Goal: Information Seeking & Learning: Learn about a topic

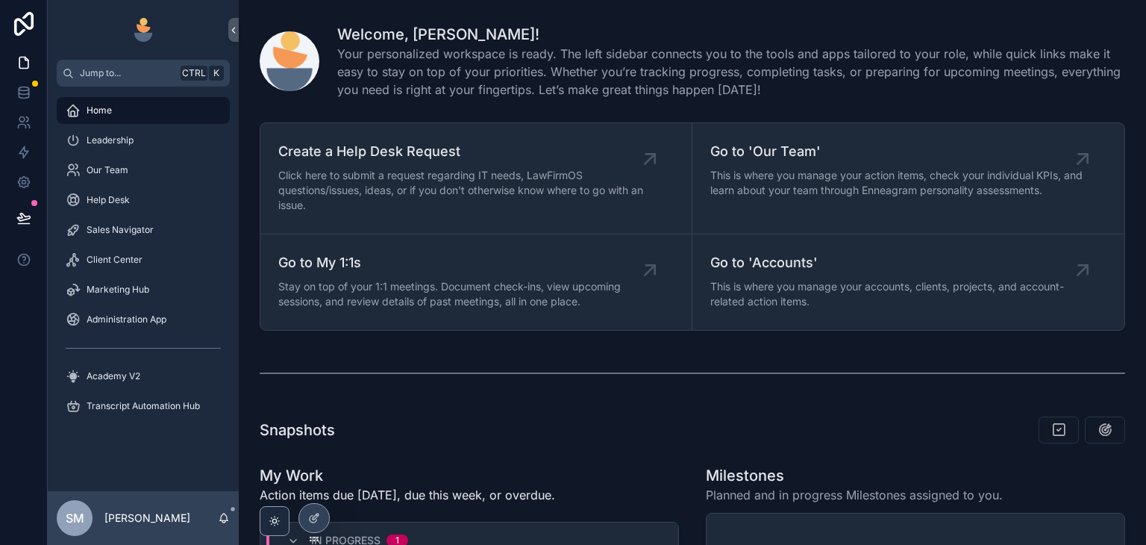
click at [0, 0] on icon at bounding box center [0, 0] width 0 height 0
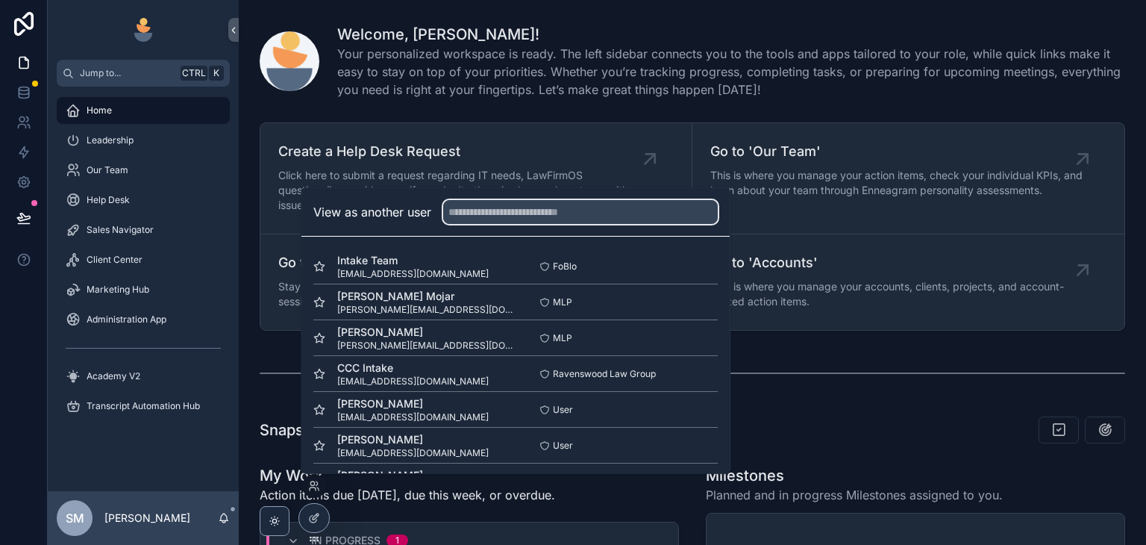
click at [537, 207] on input "text" at bounding box center [580, 212] width 275 height 24
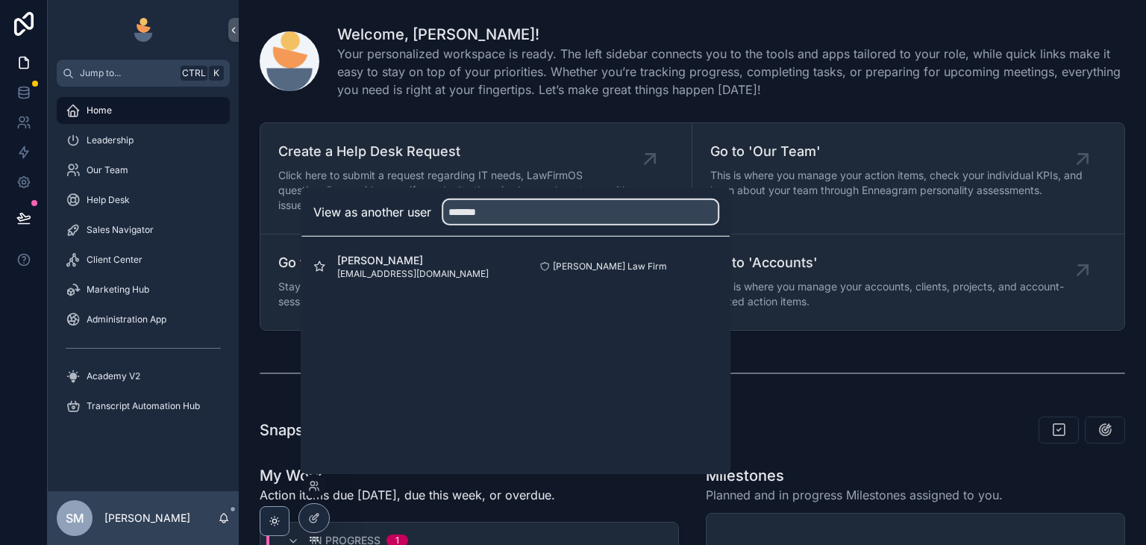
type input "*******"
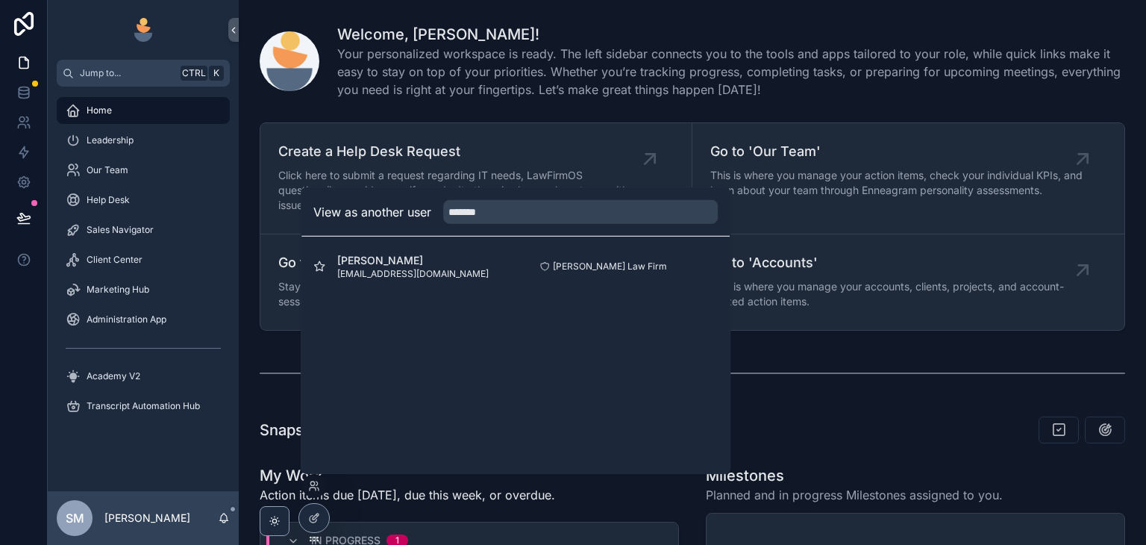
click at [0, 0] on button "Select" at bounding box center [0, 0] width 0 height 0
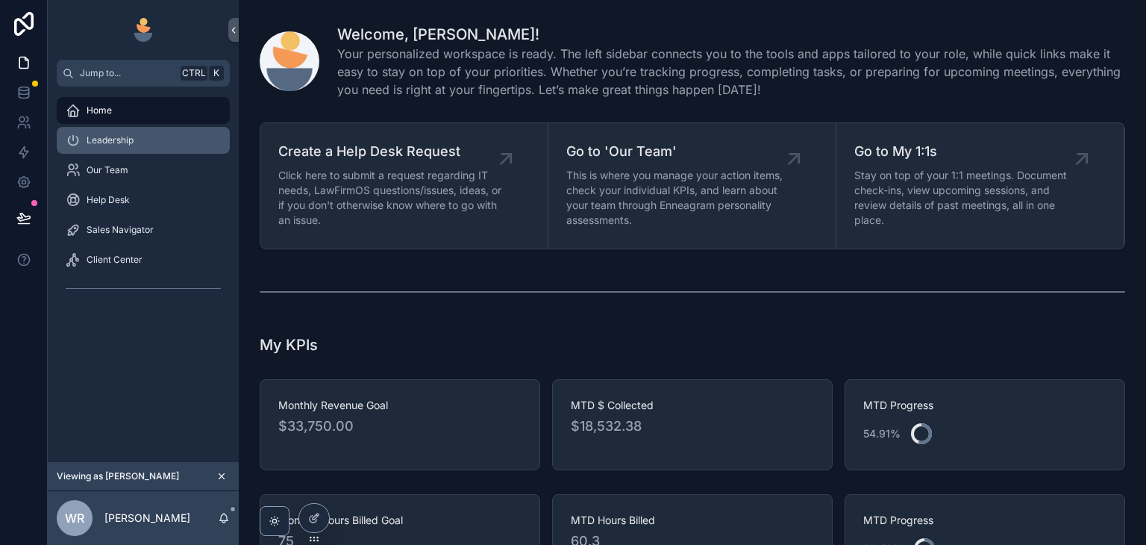
click at [187, 151] on div "Leadership" at bounding box center [143, 140] width 155 height 24
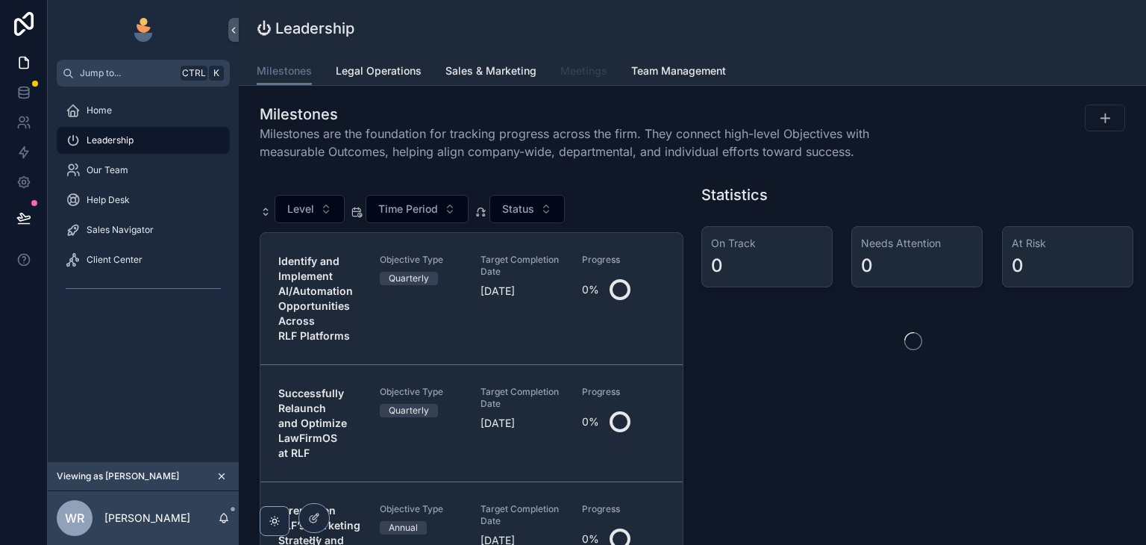
click at [576, 72] on span "Meetings" at bounding box center [583, 70] width 47 height 15
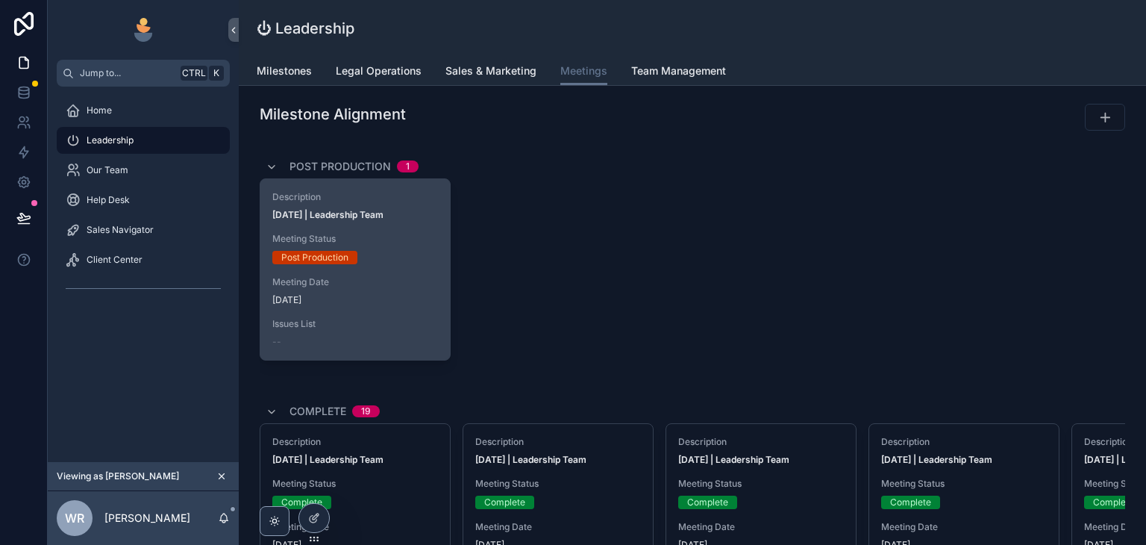
click at [419, 229] on div "Description Oct 3, 2025 | Leadership Team Meeting Status Post Production Meetin…" at bounding box center [355, 269] width 190 height 181
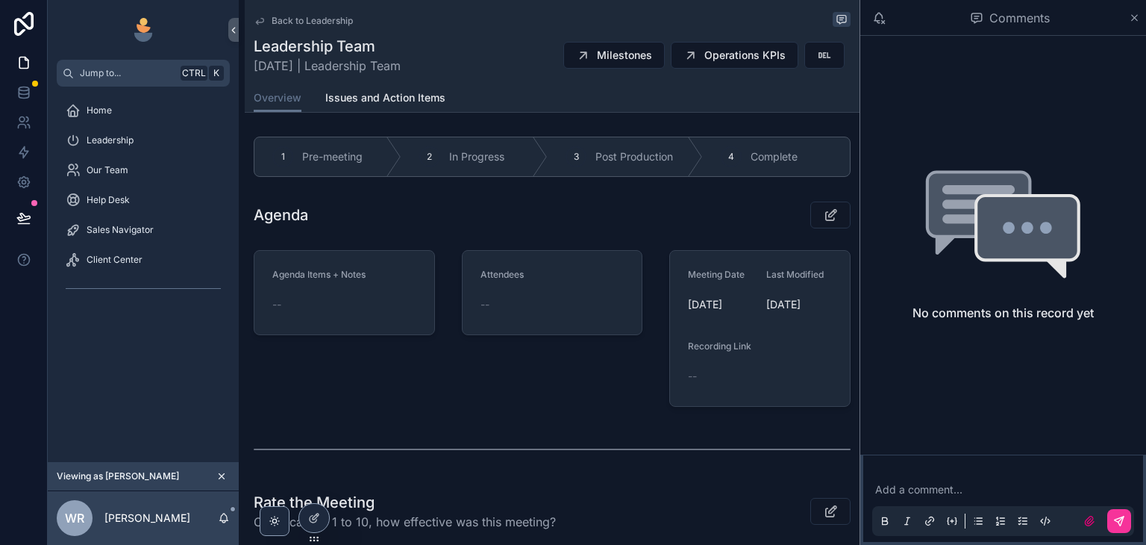
click at [257, 16] on icon "scrollable content" at bounding box center [260, 21] width 12 height 12
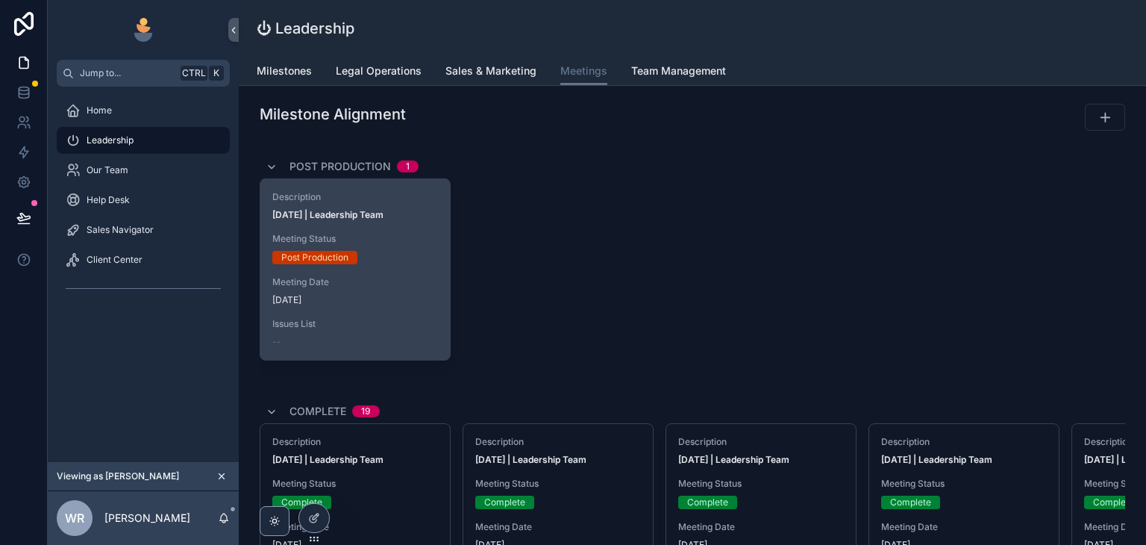
click at [407, 254] on div "Post Production" at bounding box center [355, 257] width 166 height 13
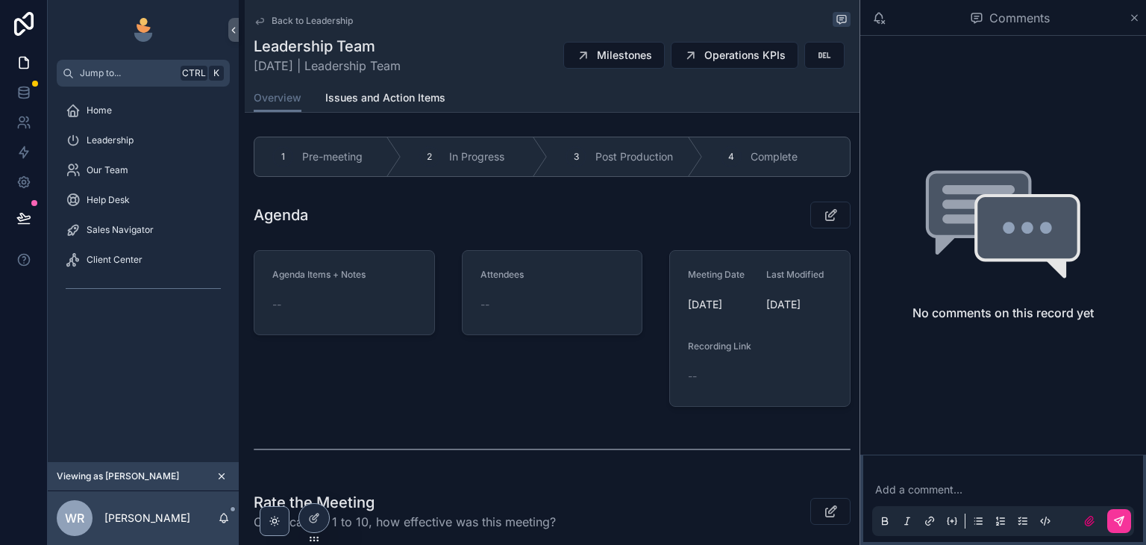
click at [770, 159] on span "Complete" at bounding box center [774, 156] width 47 height 15
click at [262, 22] on icon "scrollable content" at bounding box center [260, 21] width 12 height 12
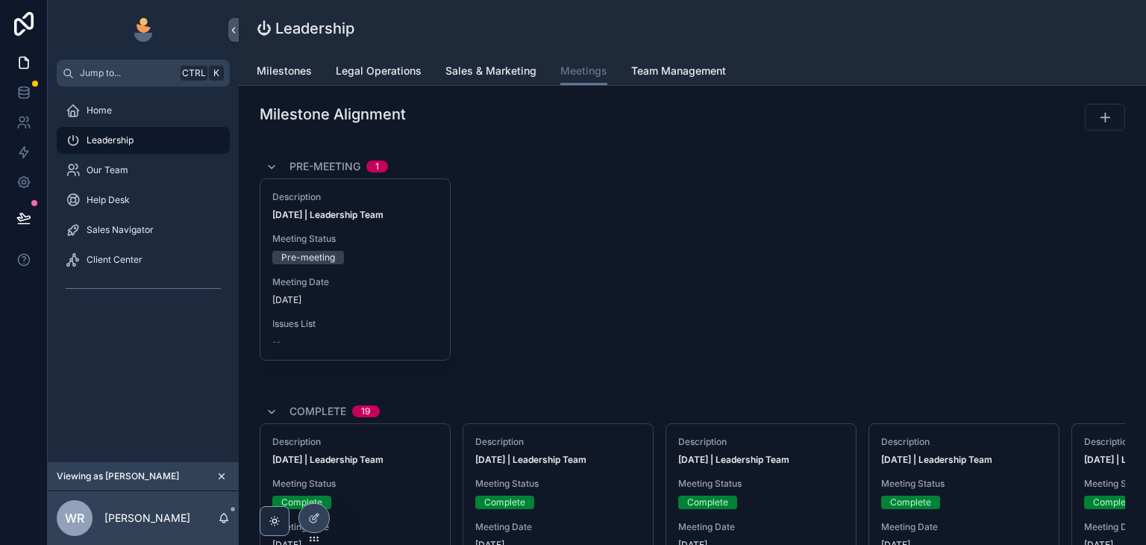
click at [0, 0] on div at bounding box center [0, 0] width 0 height 0
click at [0, 0] on icon at bounding box center [0, 0] width 0 height 0
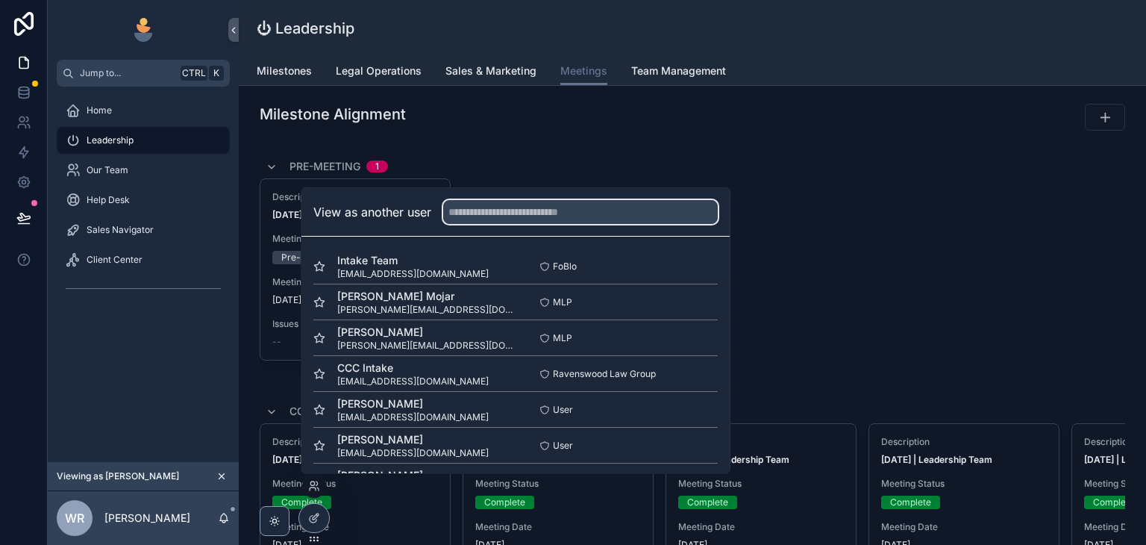
click at [503, 217] on input "text" at bounding box center [580, 212] width 275 height 24
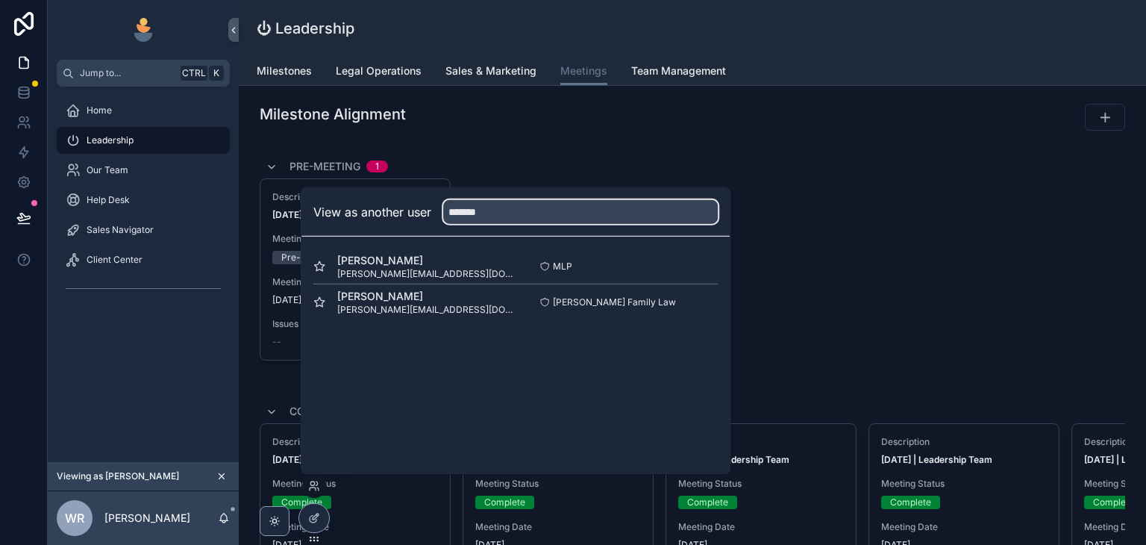
type input "*******"
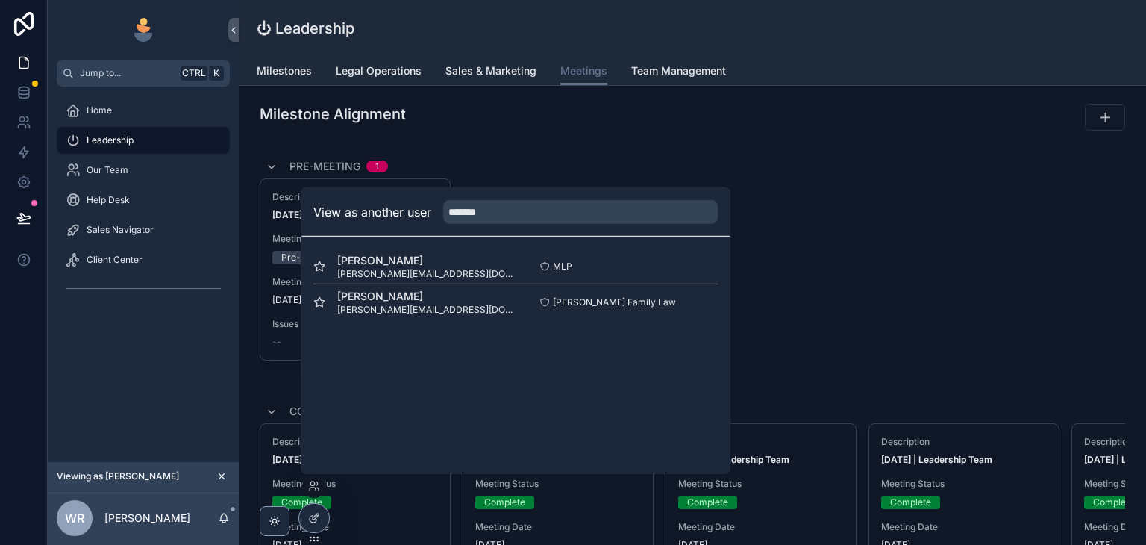
click at [0, 0] on button "Select" at bounding box center [0, 0] width 0 height 0
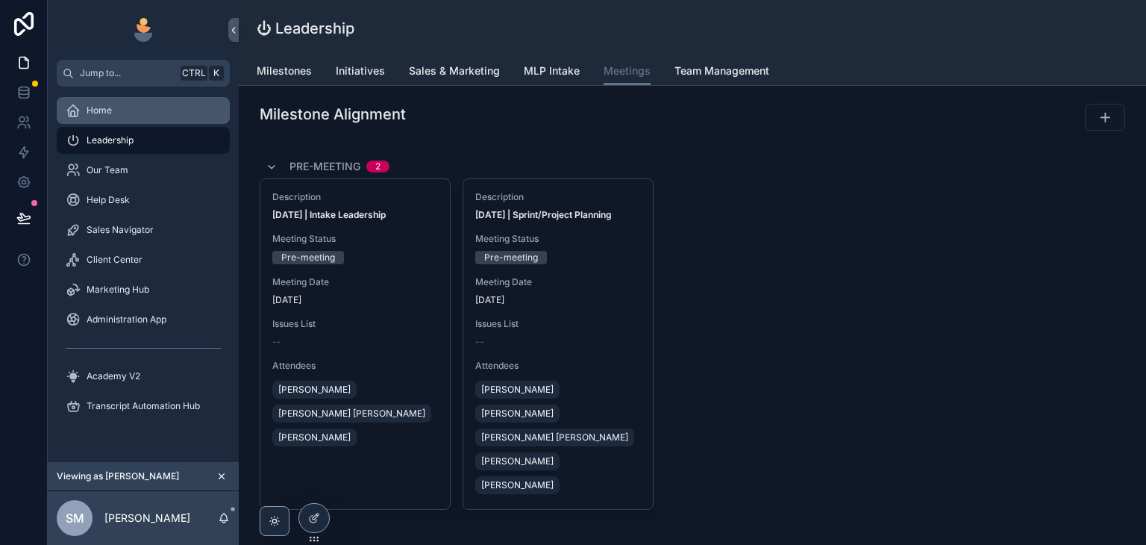
click at [141, 119] on div "Home" at bounding box center [143, 111] width 155 height 24
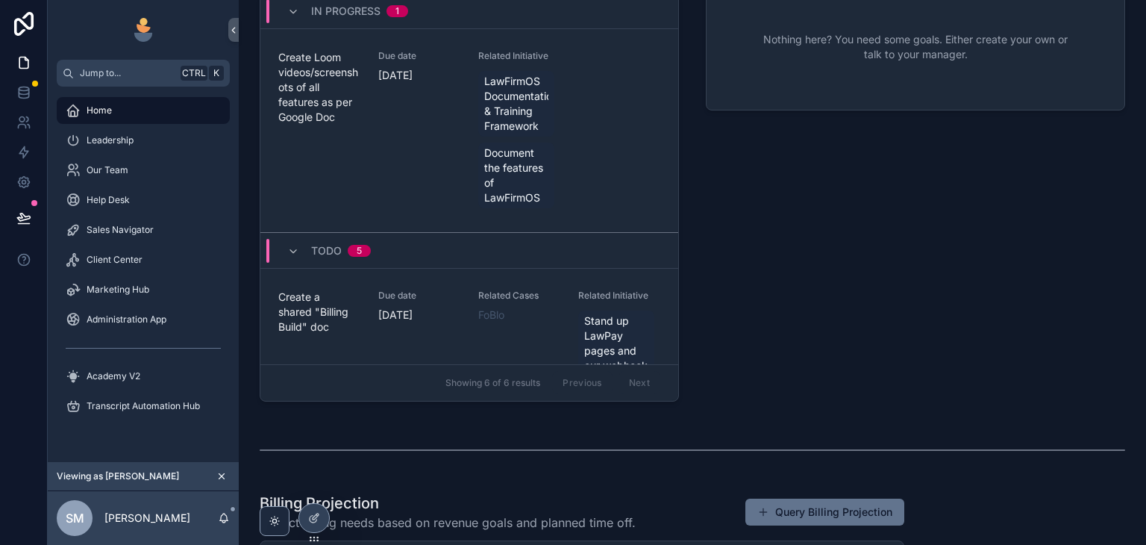
click at [0, 0] on div at bounding box center [0, 0] width 0 height 0
click at [0, 0] on icon at bounding box center [0, 0] width 0 height 0
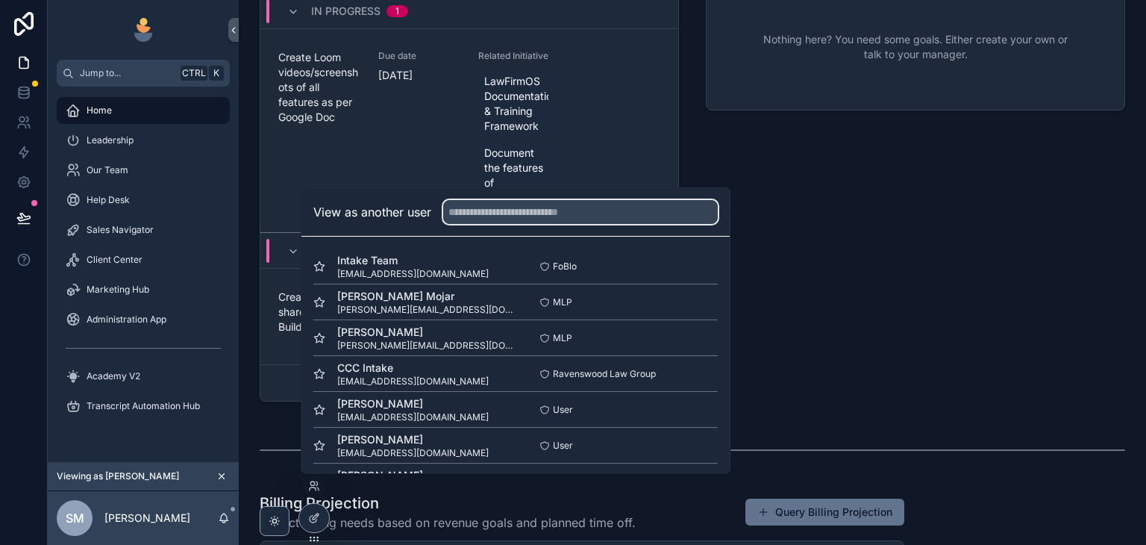
click at [506, 215] on input "text" at bounding box center [580, 212] width 275 height 24
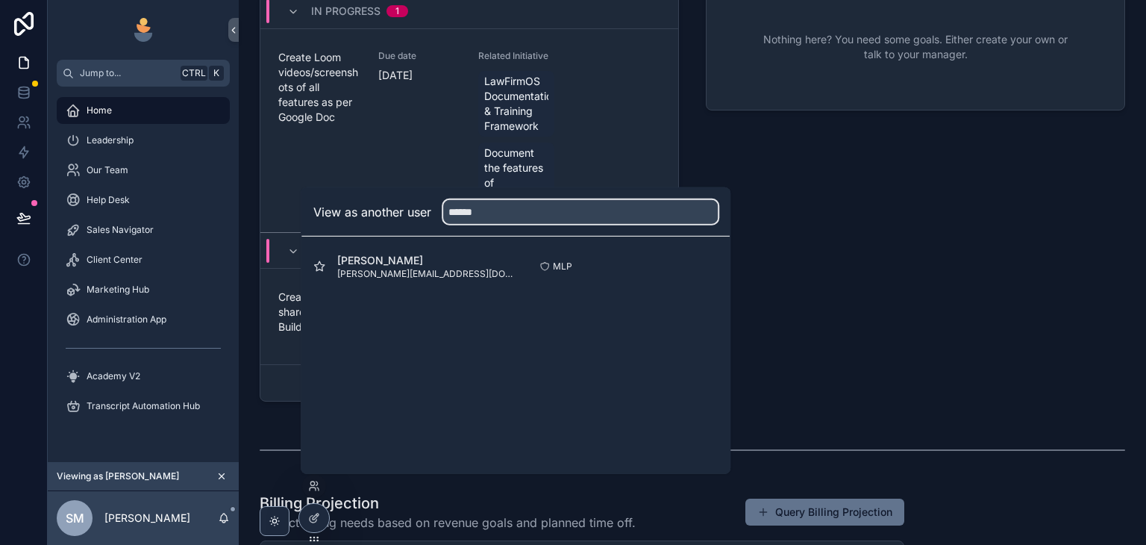
type input "******"
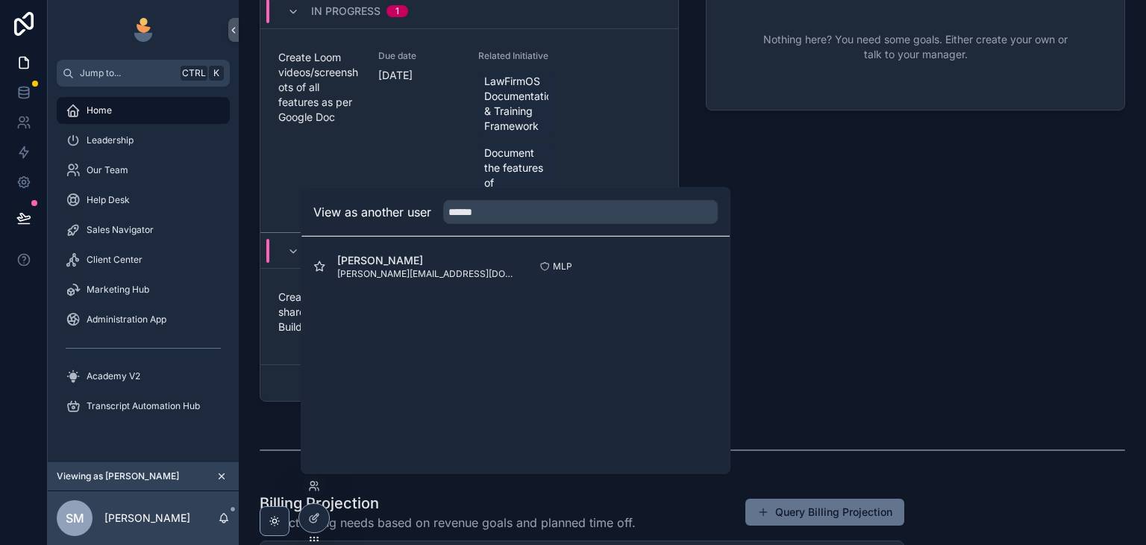
click at [0, 0] on button "Select" at bounding box center [0, 0] width 0 height 0
